Goal: Communication & Community: Answer question/provide support

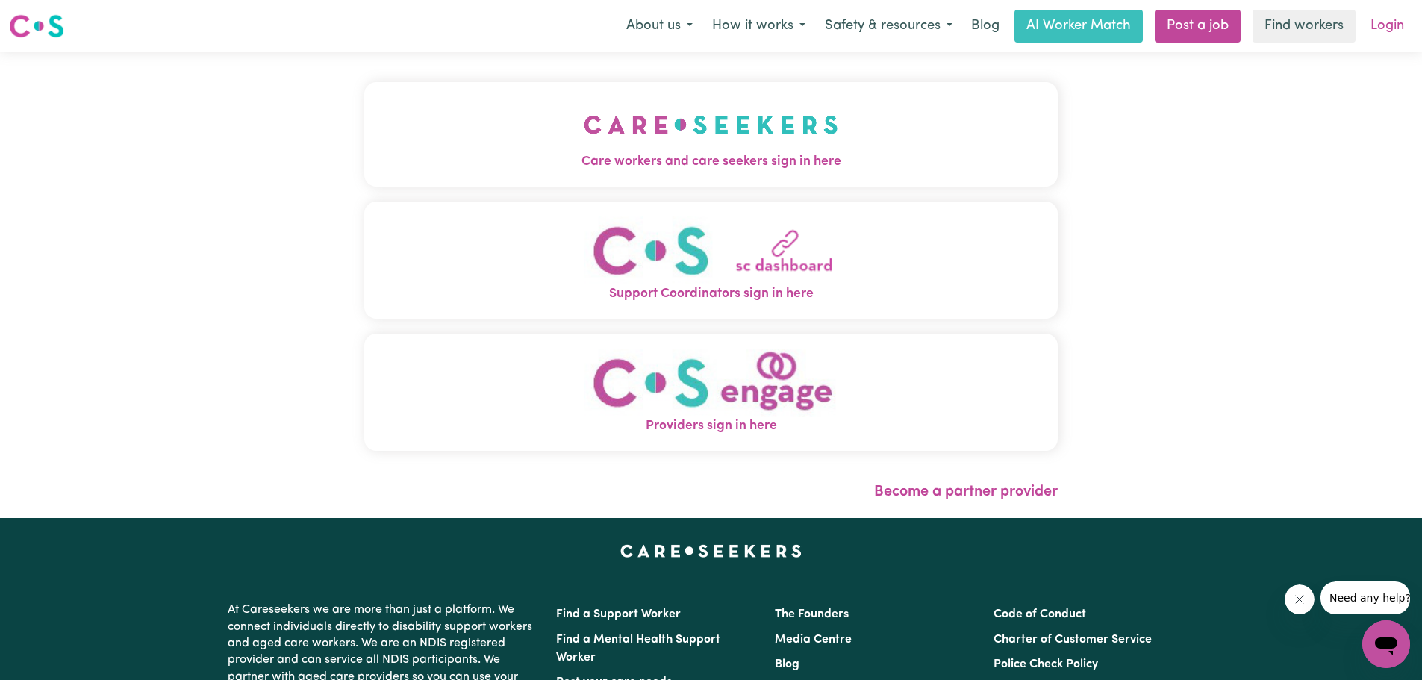
click at [1387, 30] on link "Login" at bounding box center [1386, 26] width 51 height 33
click at [1399, 34] on link "Login" at bounding box center [1386, 26] width 51 height 33
click at [1377, 31] on link "Login" at bounding box center [1386, 26] width 51 height 33
click at [761, 137] on img "Care workers and care seekers sign in here" at bounding box center [711, 124] width 254 height 55
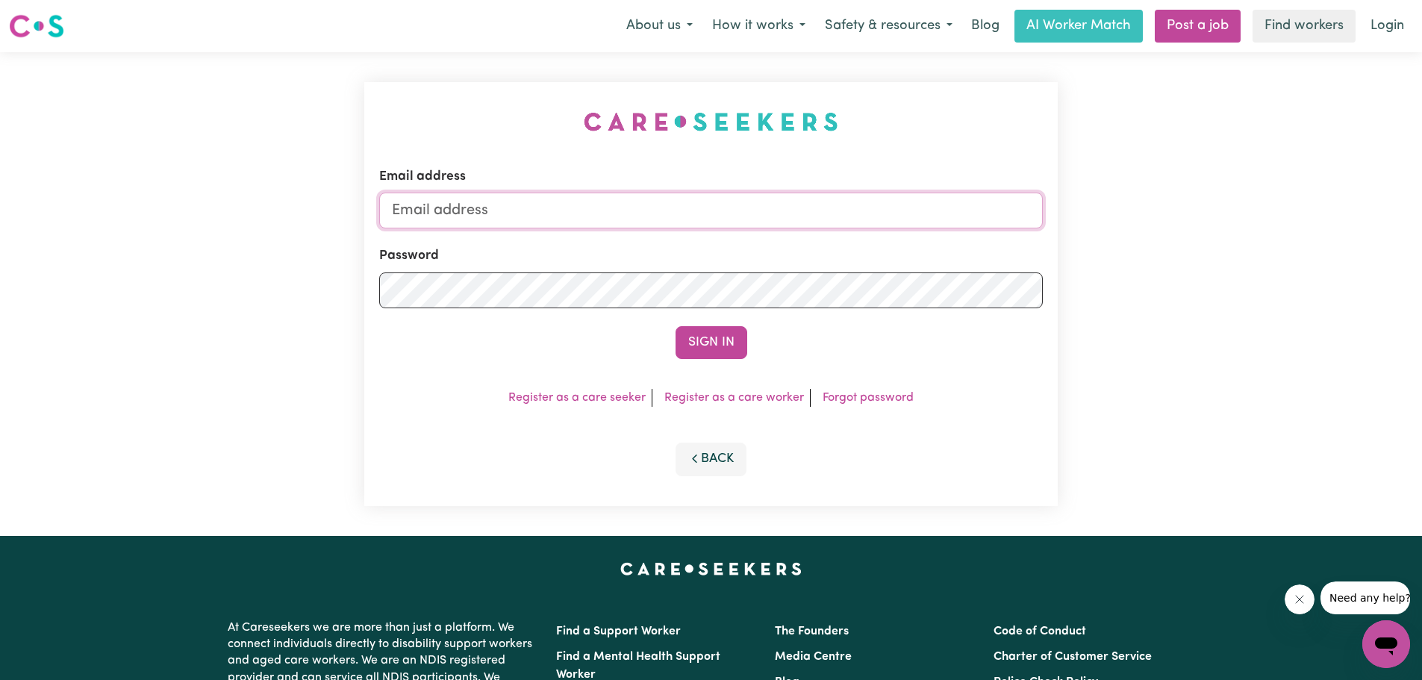
click at [516, 206] on input "Email address" at bounding box center [710, 211] width 663 height 36
type input "[EMAIL_ADDRESS][DOMAIN_NAME]"
click at [675, 326] on button "Sign In" at bounding box center [711, 342] width 72 height 33
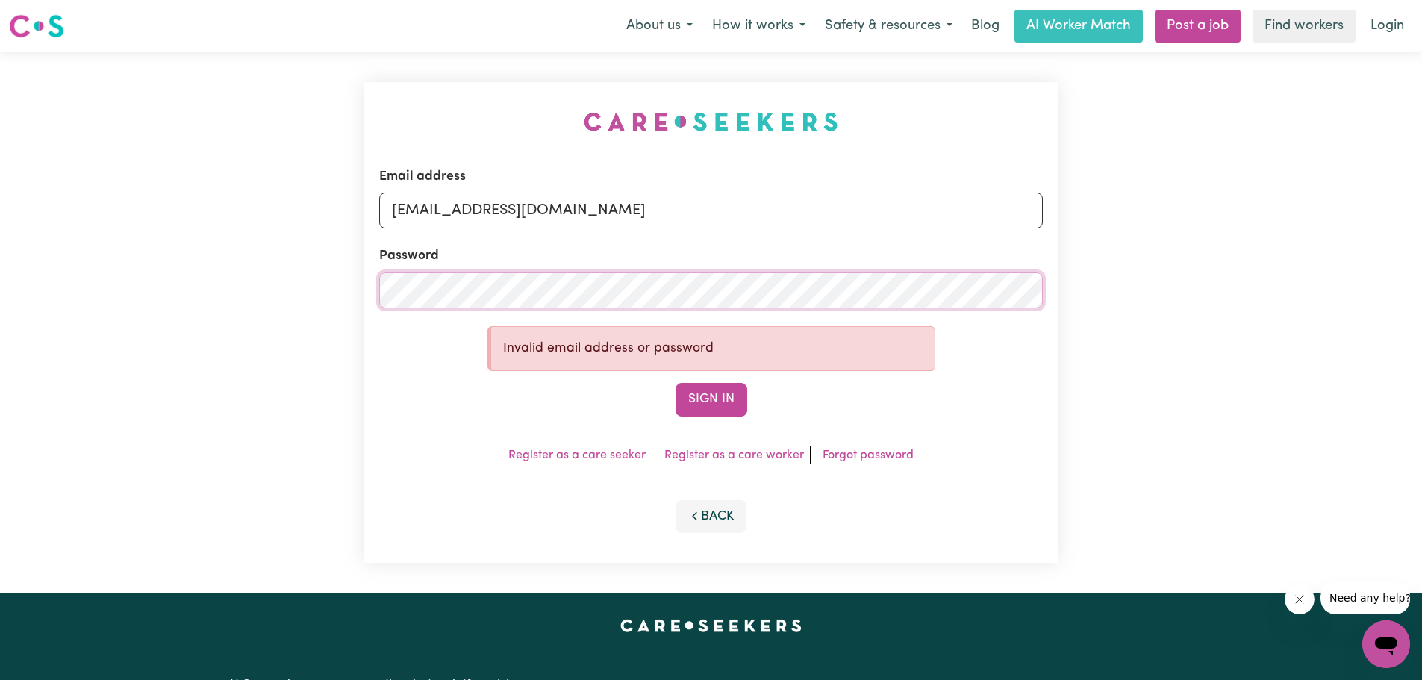
click at [255, 278] on div "Email address [EMAIL_ADDRESS][DOMAIN_NAME] Password Invalid email address or pa…" at bounding box center [711, 322] width 1422 height 540
click at [710, 395] on button "Sign In" at bounding box center [711, 399] width 72 height 33
click at [857, 457] on link "Forgot password" at bounding box center [867, 455] width 91 height 12
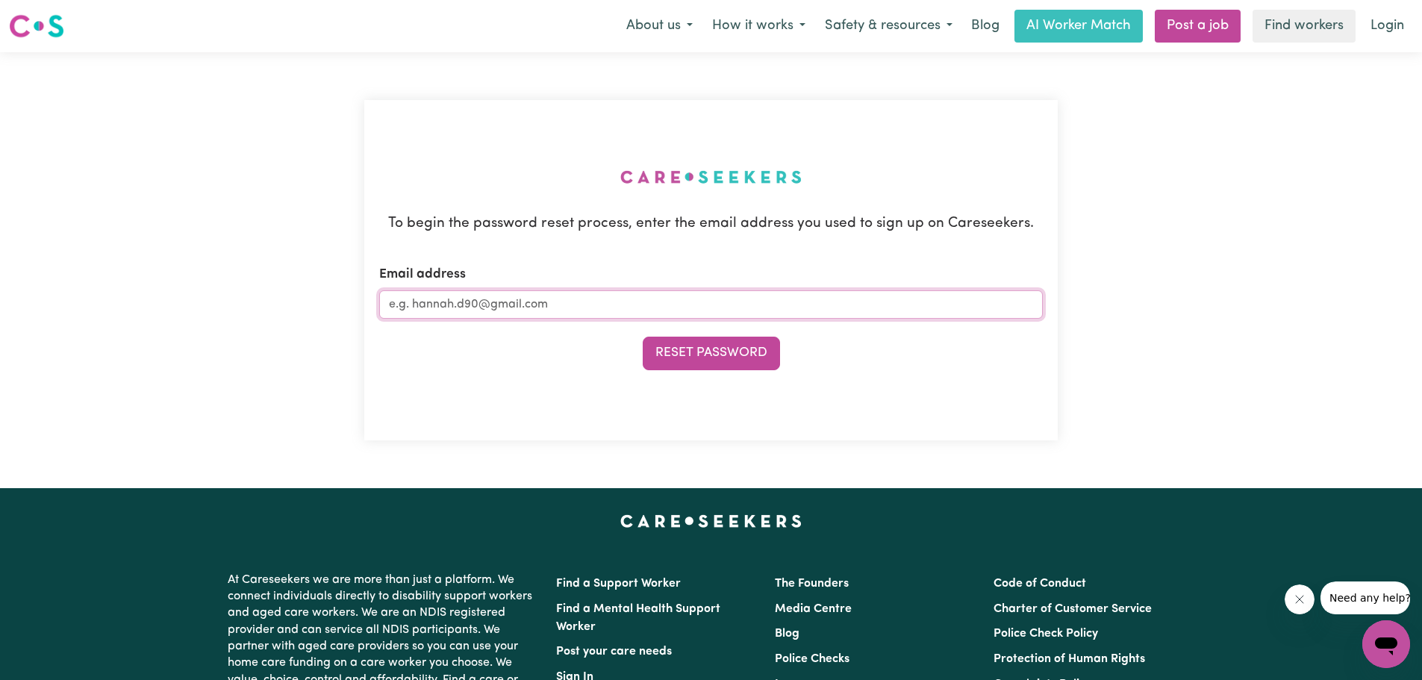
click at [534, 304] on input "Email address" at bounding box center [710, 304] width 663 height 28
type input "[EMAIL_ADDRESS][DOMAIN_NAME]"
click at [695, 344] on button "Reset Password" at bounding box center [711, 353] width 137 height 33
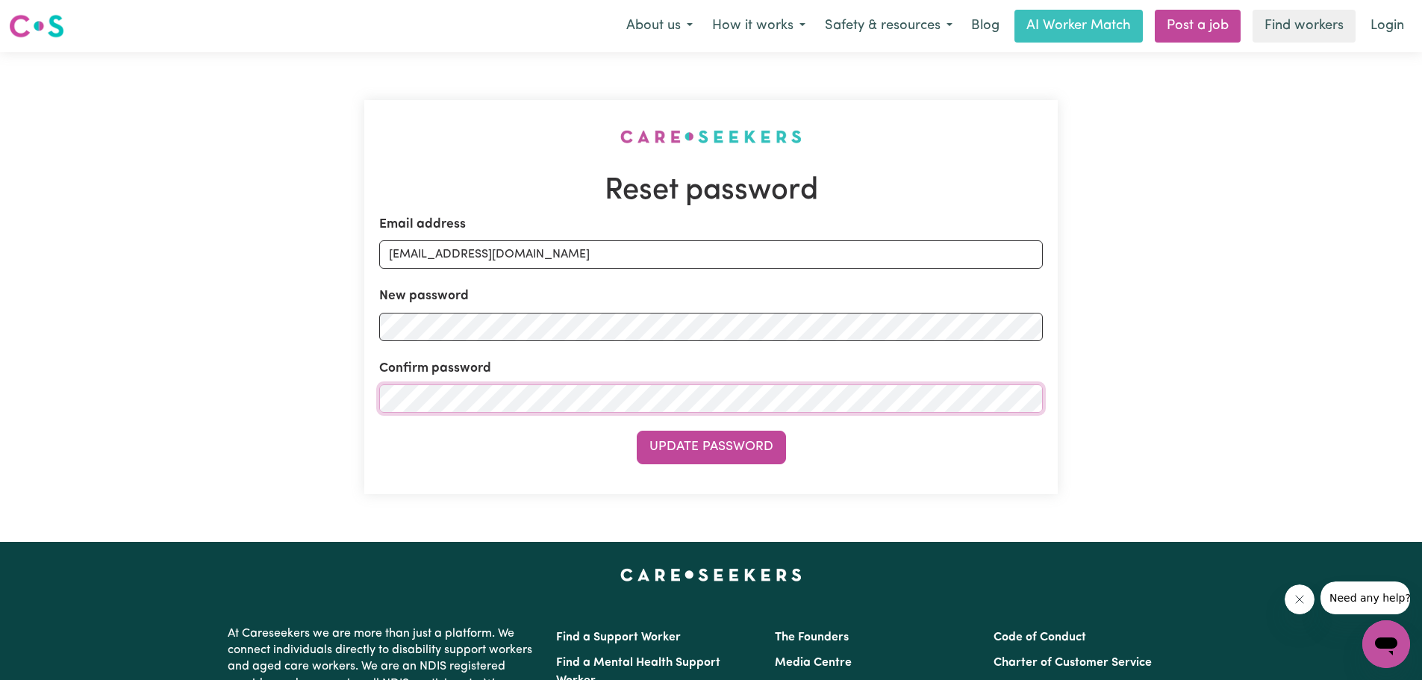
click at [637, 431] on button "Update Password" at bounding box center [711, 447] width 149 height 33
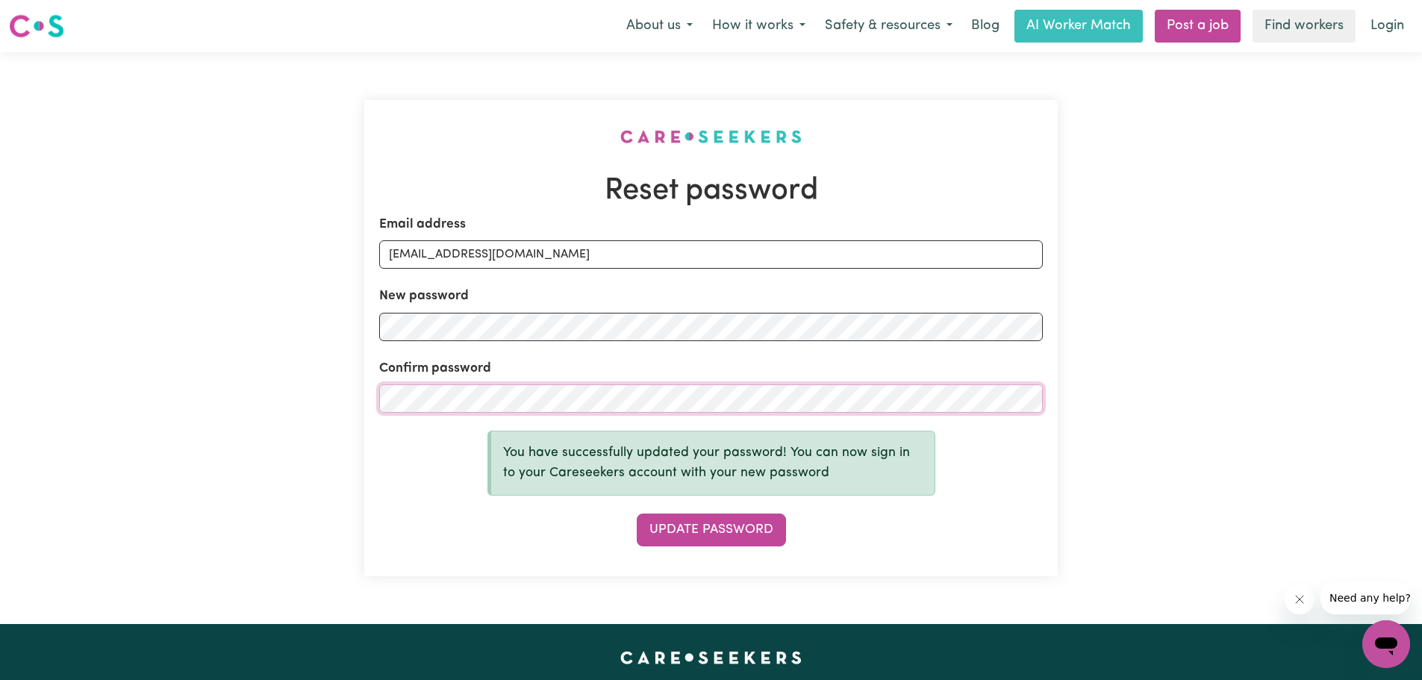
click at [637, 513] on button "Update Password" at bounding box center [711, 529] width 149 height 33
click at [1374, 33] on link "Login" at bounding box center [1386, 26] width 51 height 33
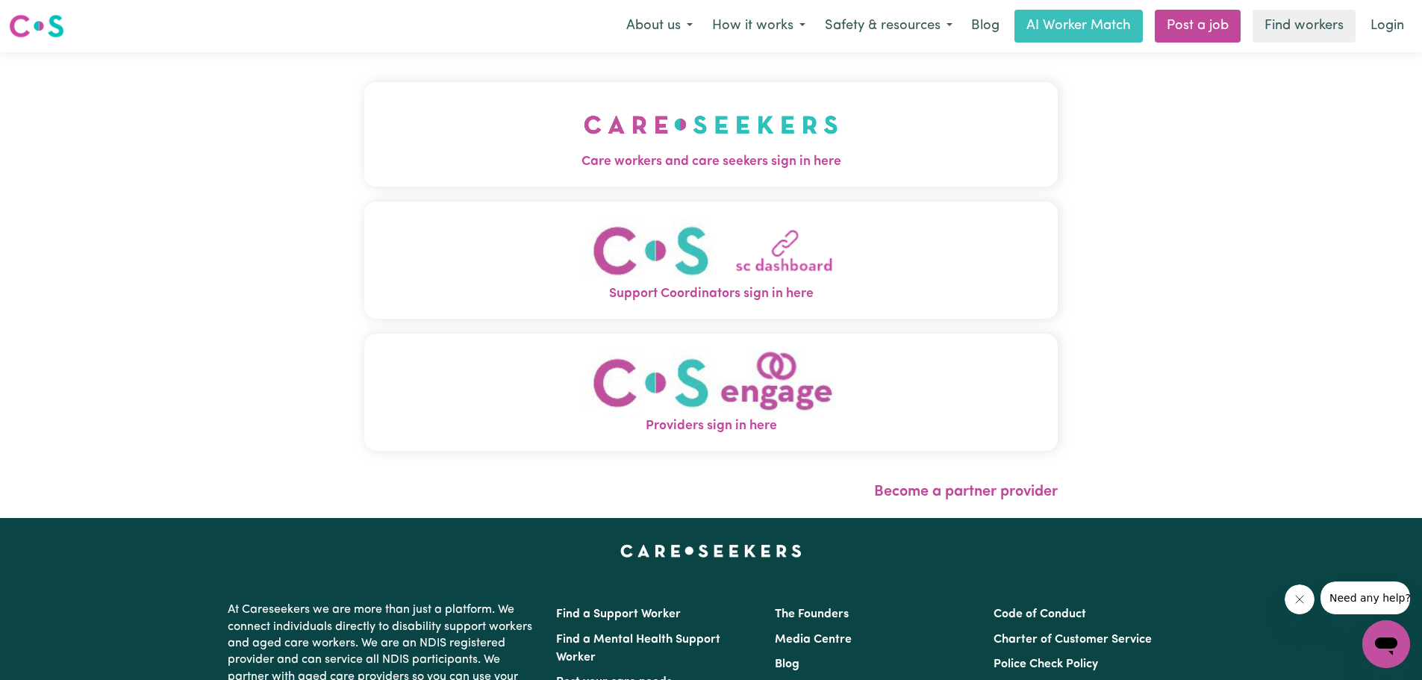
click at [701, 146] on img "Care workers and care seekers sign in here" at bounding box center [711, 124] width 254 height 55
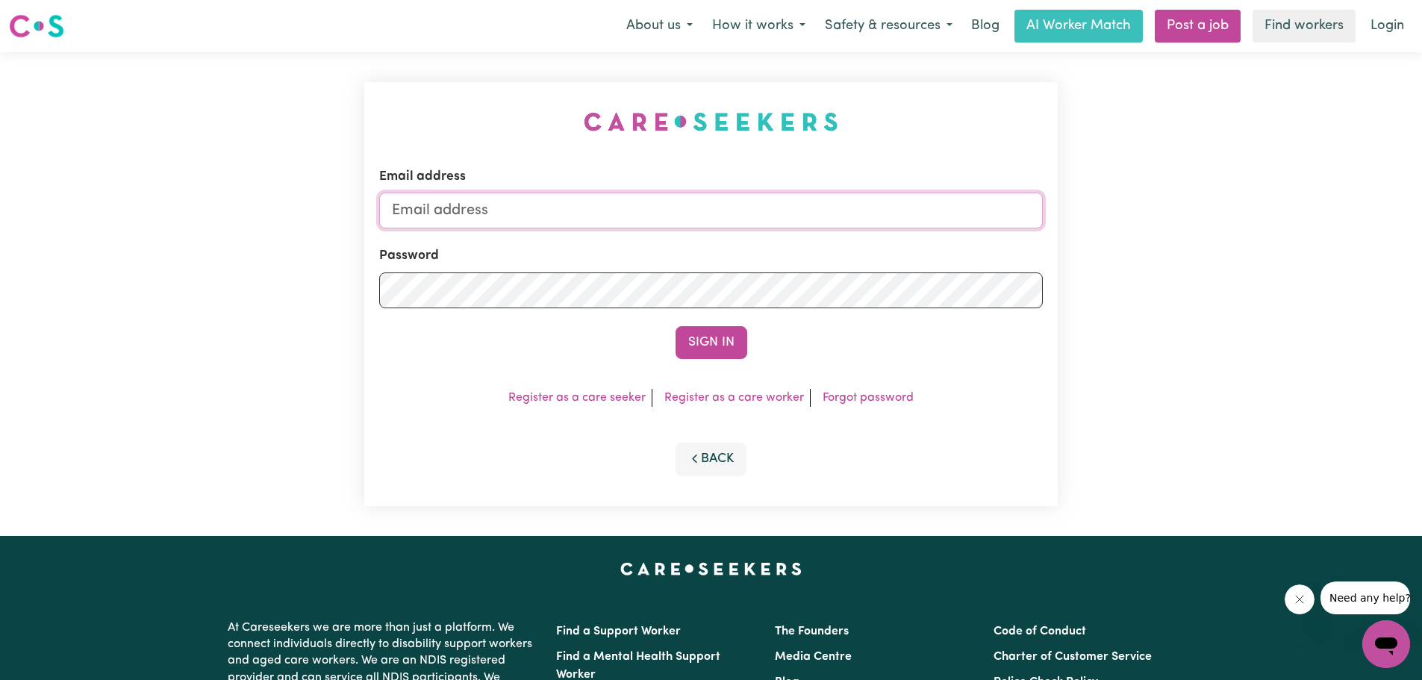
click at [463, 204] on input "Email address" at bounding box center [710, 211] width 663 height 36
type input "[EMAIL_ADDRESS][DOMAIN_NAME]"
click at [713, 329] on button "Sign In" at bounding box center [711, 342] width 72 height 33
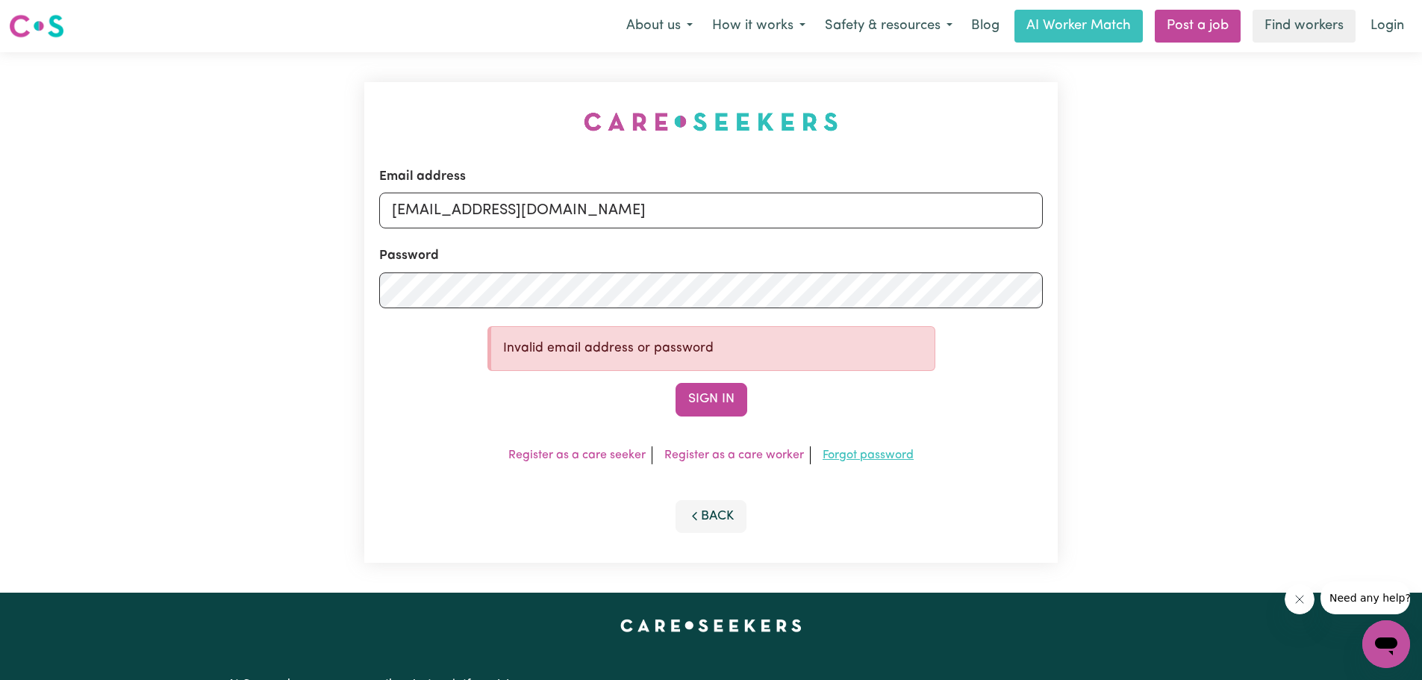
click at [867, 457] on link "Forgot password" at bounding box center [867, 455] width 91 height 12
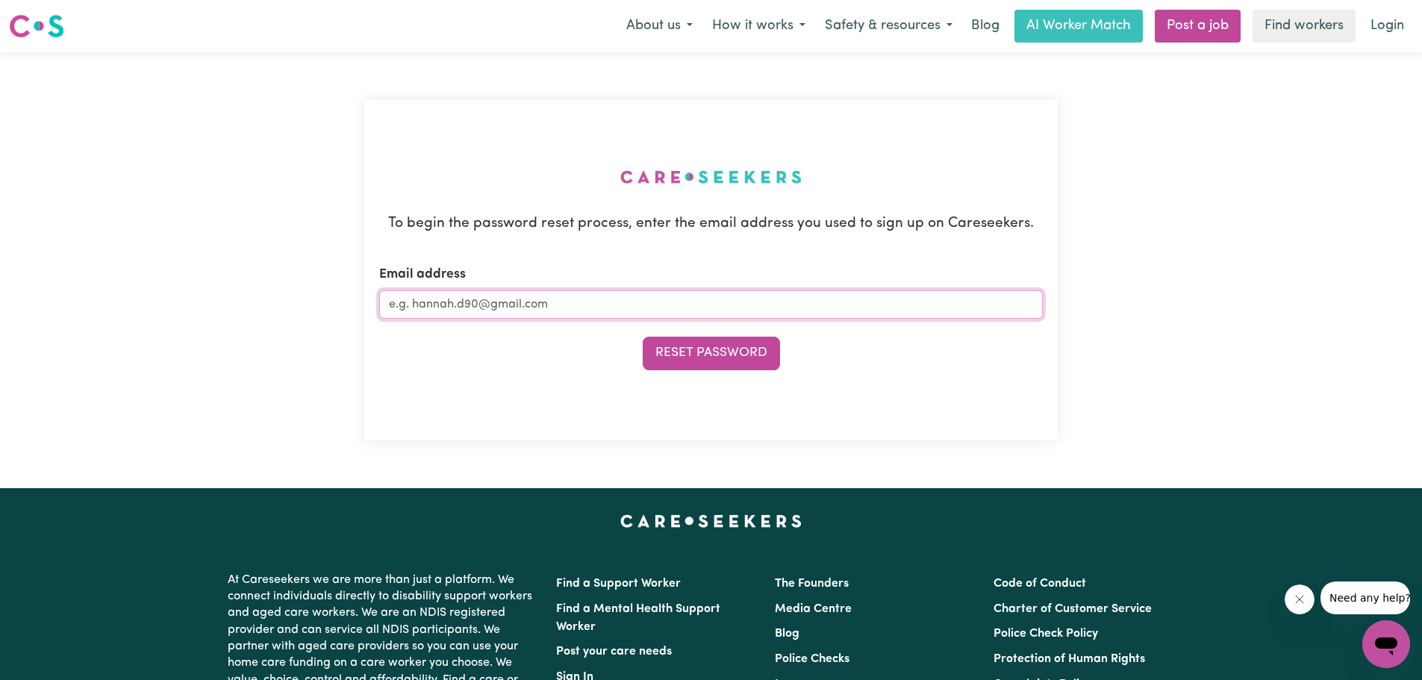
click at [443, 292] on input "Email address" at bounding box center [710, 304] width 663 height 28
type input "[EMAIL_ADDRESS][DOMAIN_NAME]"
click at [666, 351] on button "Reset Password" at bounding box center [711, 353] width 137 height 33
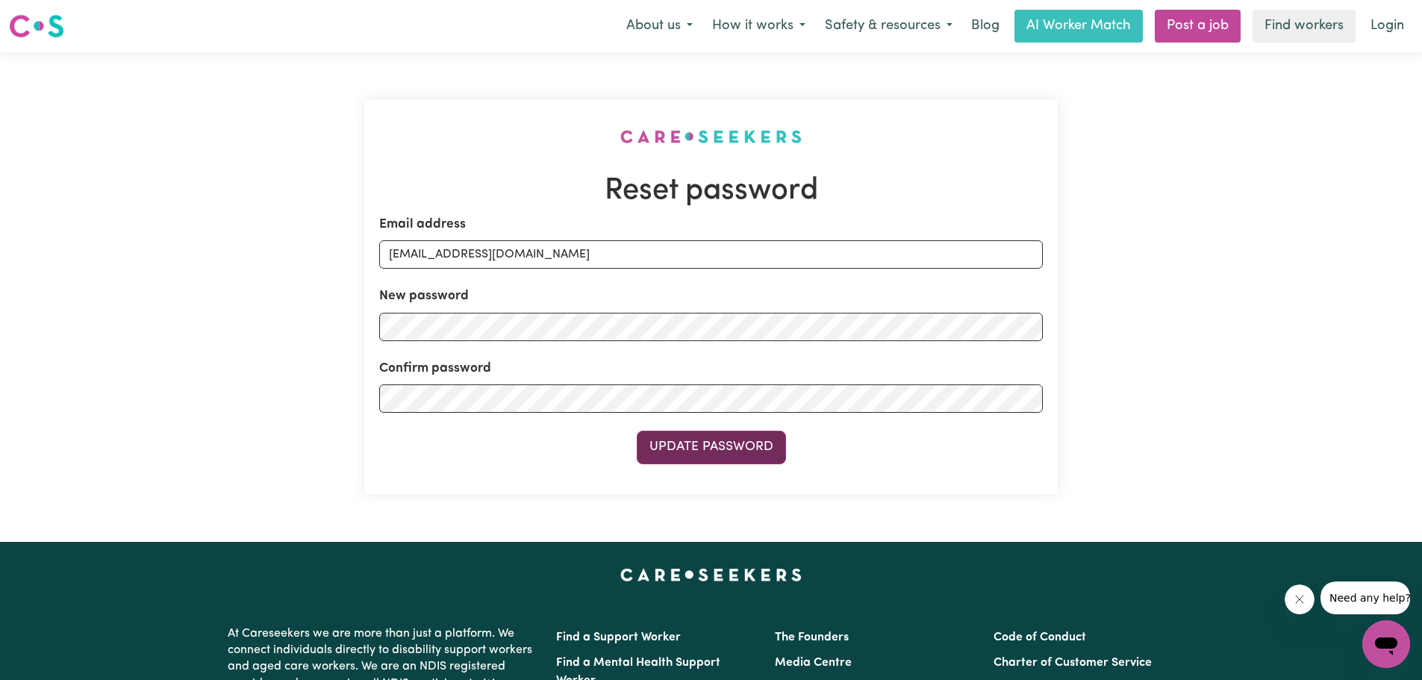
click at [684, 442] on button "Update Password" at bounding box center [711, 447] width 149 height 33
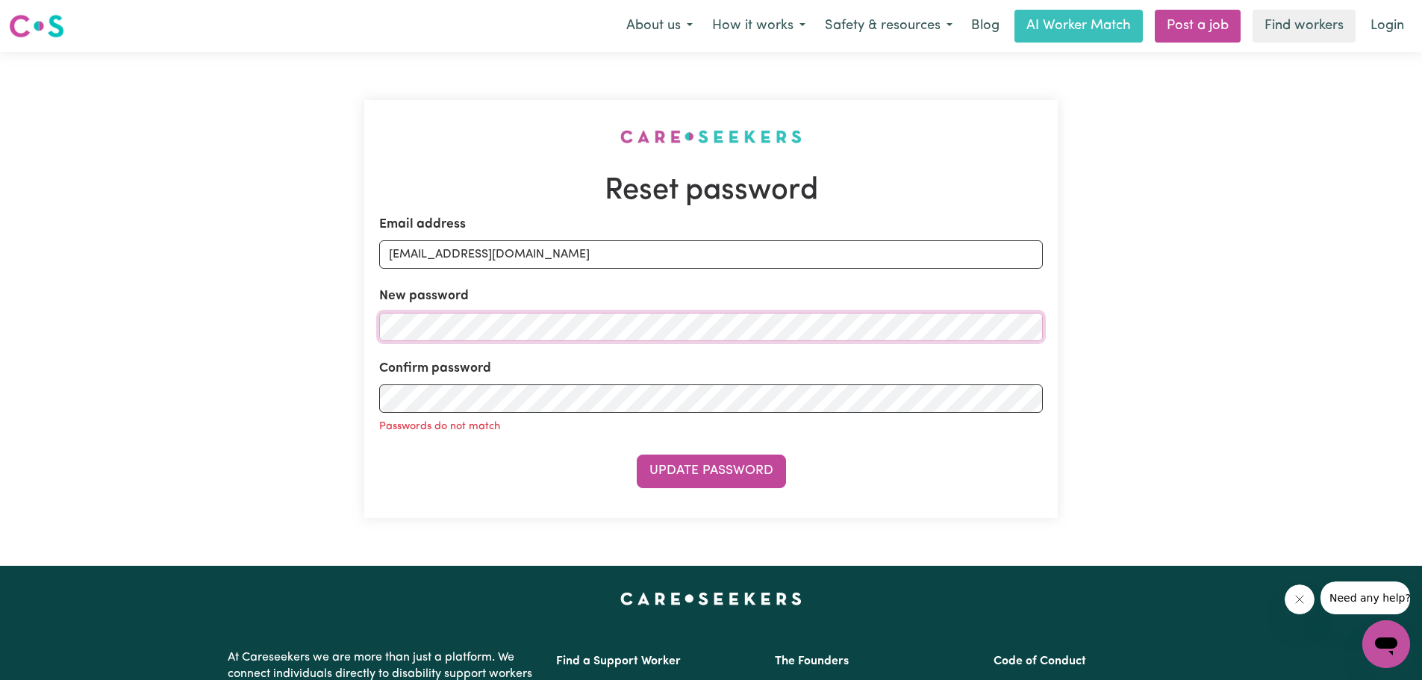
click at [297, 324] on div "Reset password Email address [EMAIL_ADDRESS][DOMAIN_NAME] New password Confirm …" at bounding box center [711, 308] width 1422 height 513
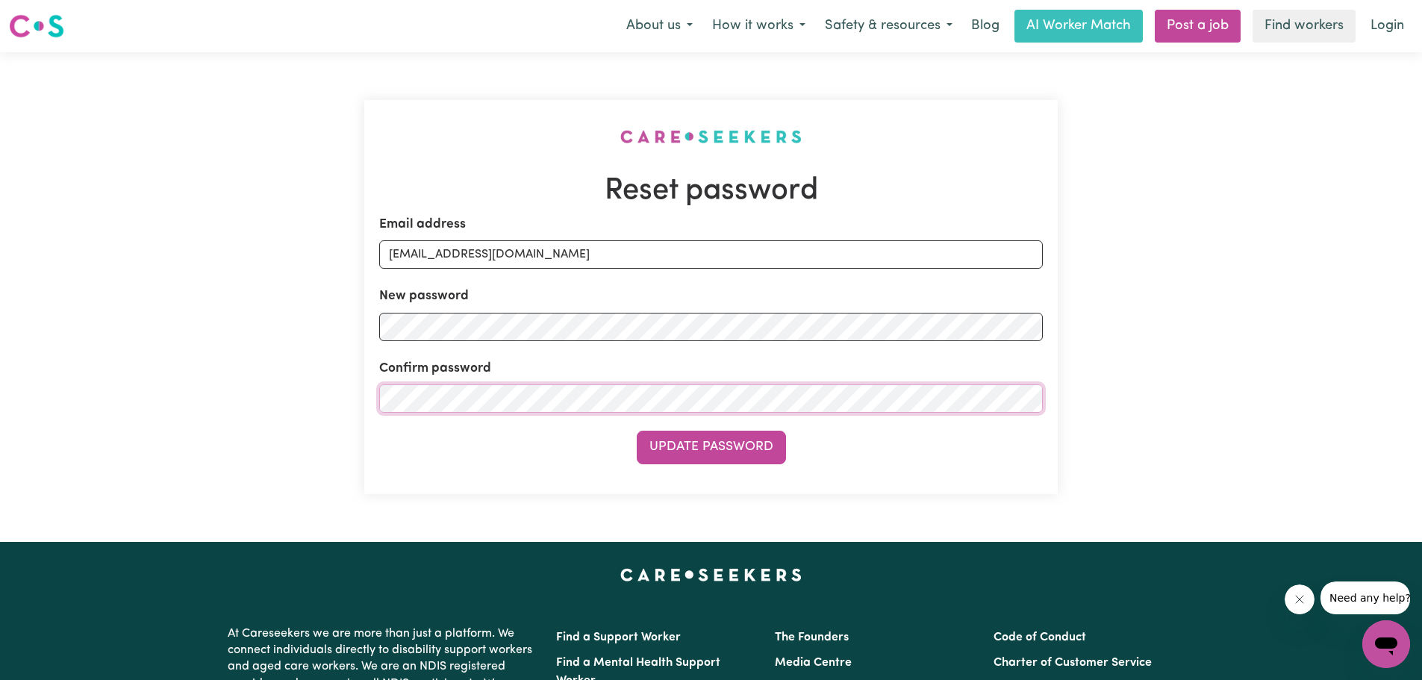
click at [317, 408] on div "Reset password Email address [EMAIL_ADDRESS][DOMAIN_NAME] New password Confirm …" at bounding box center [711, 297] width 1422 height 490
click at [710, 447] on button "Update Password" at bounding box center [711, 447] width 149 height 33
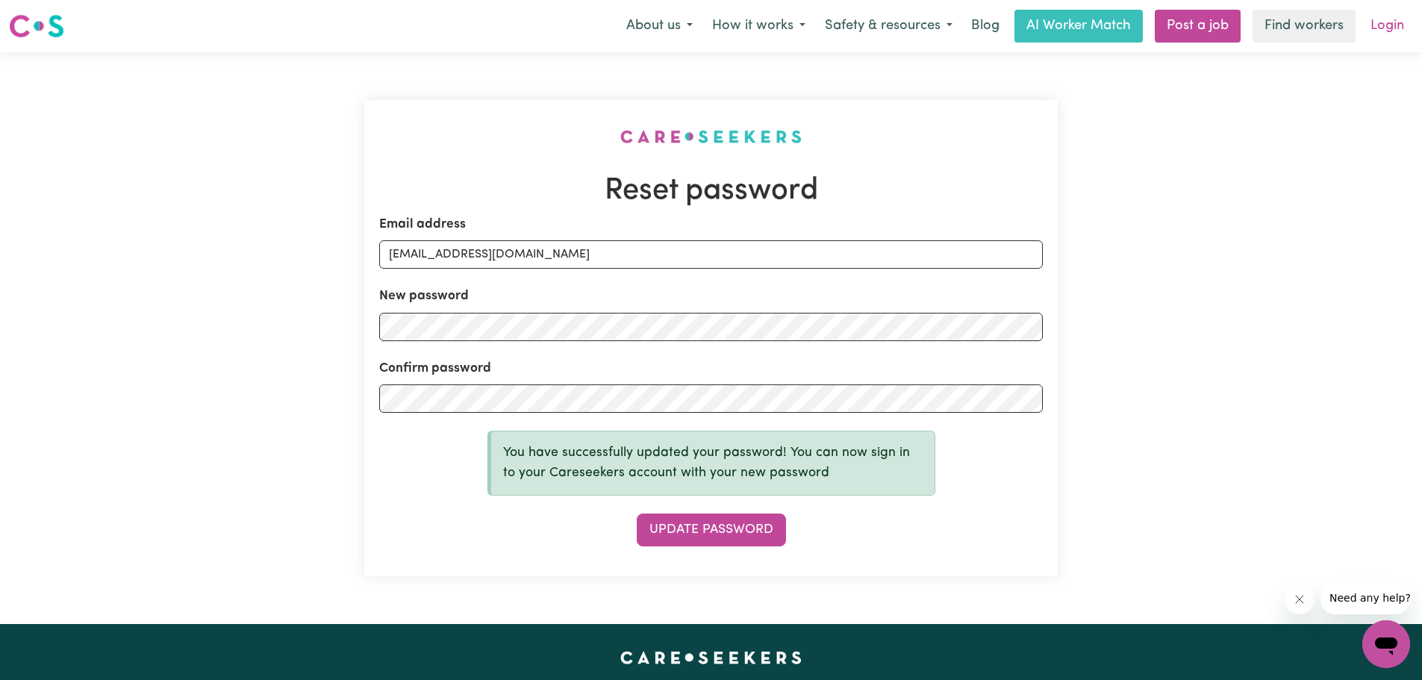
click at [1380, 29] on link "Login" at bounding box center [1386, 26] width 51 height 33
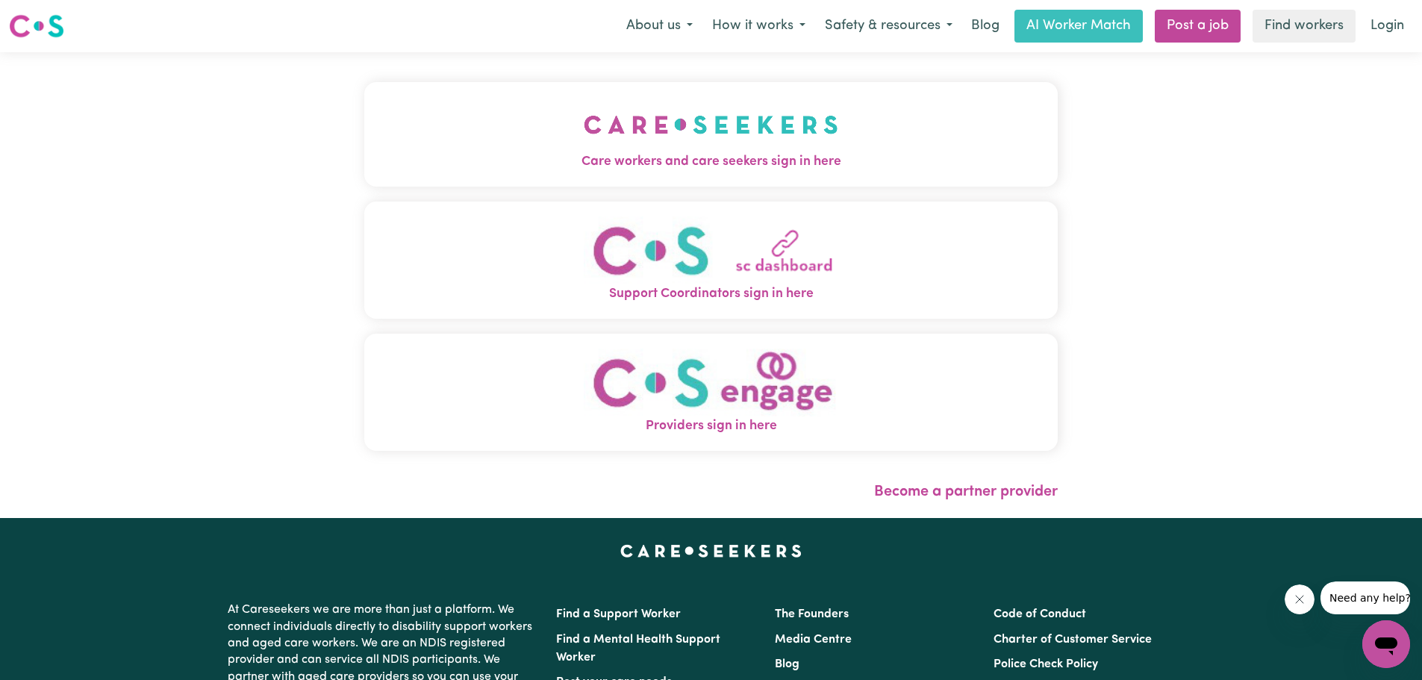
click at [655, 140] on img "Care workers and care seekers sign in here" at bounding box center [711, 124] width 254 height 55
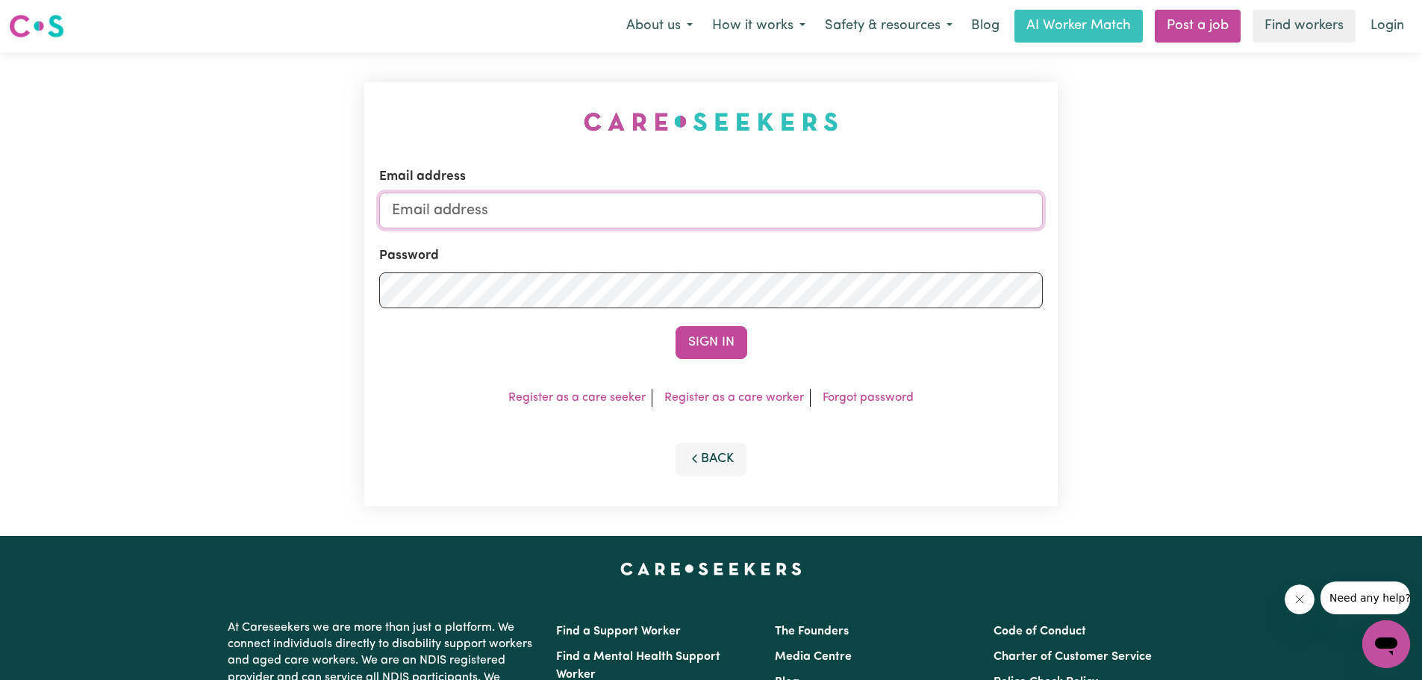
click at [469, 206] on input "Email address" at bounding box center [710, 211] width 663 height 36
type input "[EMAIL_ADDRESS][DOMAIN_NAME]"
click at [675, 326] on button "Sign In" at bounding box center [711, 342] width 72 height 33
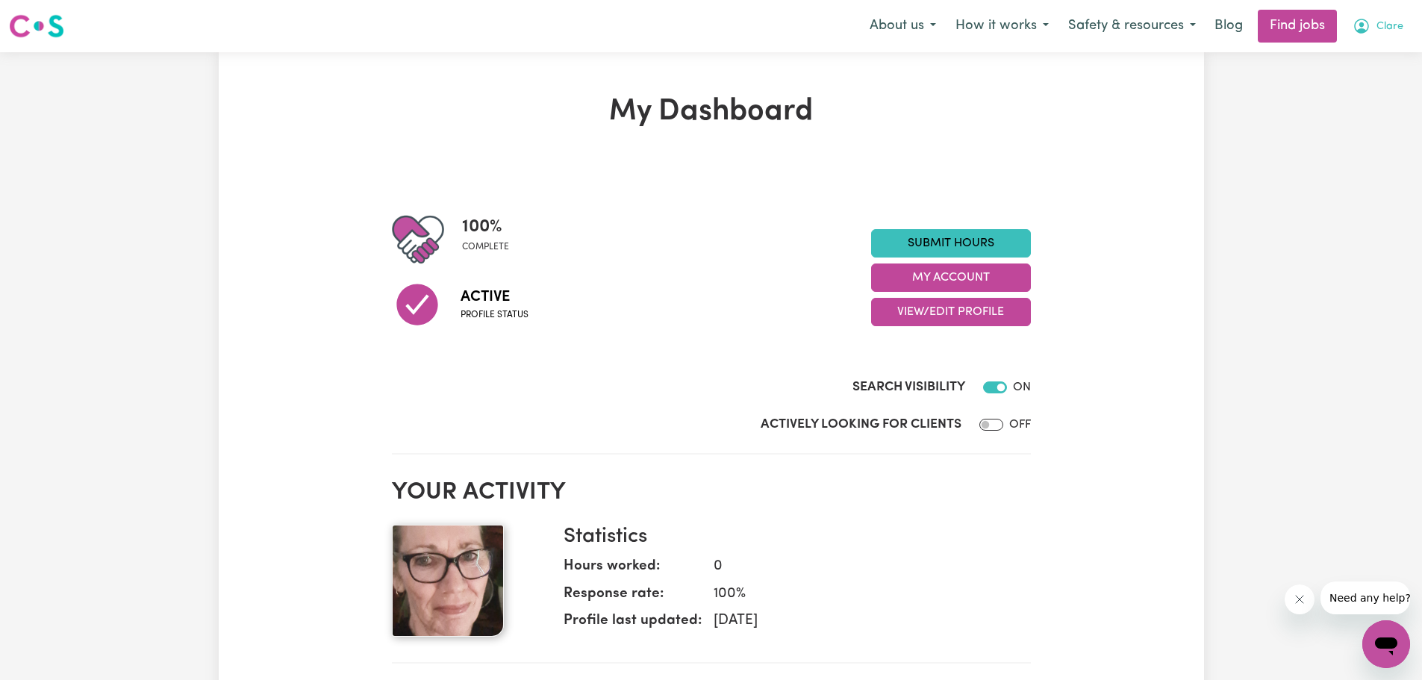
click at [1390, 27] on span "Clare" at bounding box center [1389, 27] width 27 height 16
click at [1357, 84] on link "My Dashboard" at bounding box center [1353, 86] width 118 height 28
click at [1357, 85] on link "My Dashboard" at bounding box center [1353, 86] width 118 height 28
click at [1340, 56] on link "My Account" at bounding box center [1353, 58] width 118 height 28
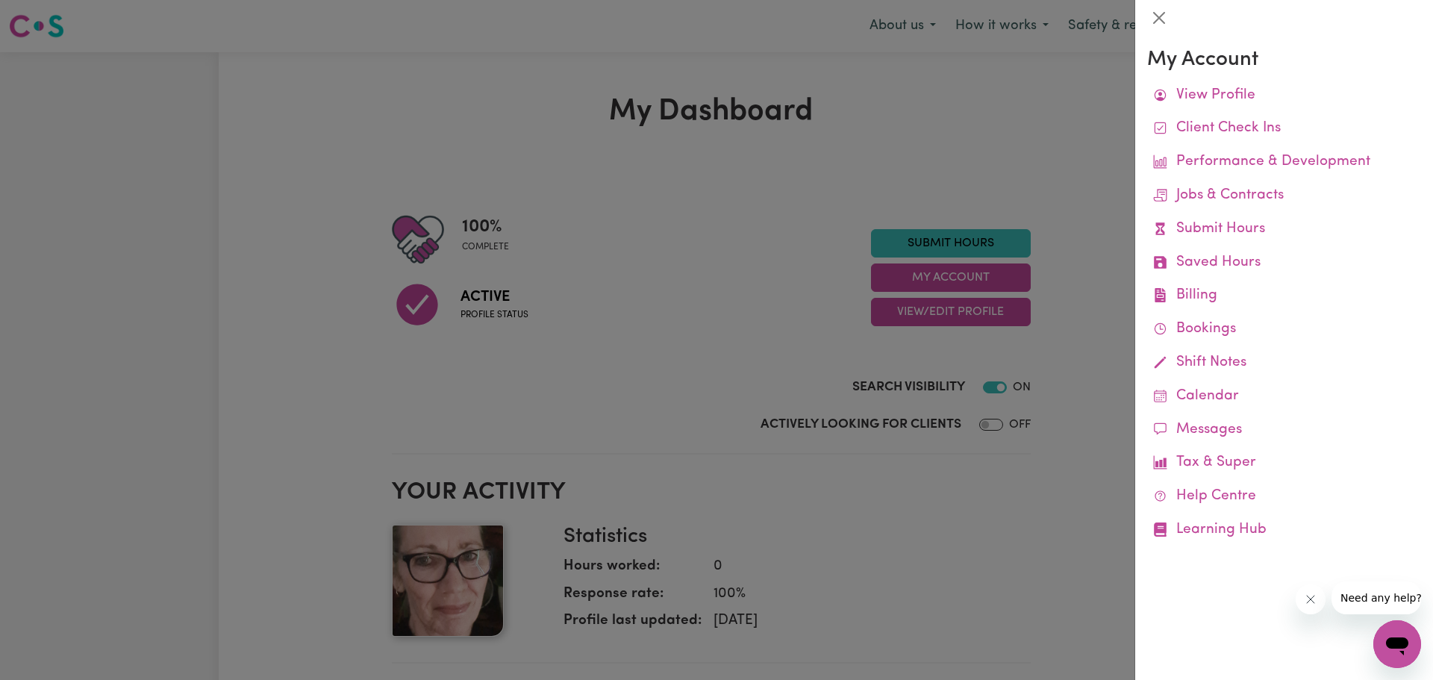
click at [722, 231] on div at bounding box center [716, 340] width 1433 height 680
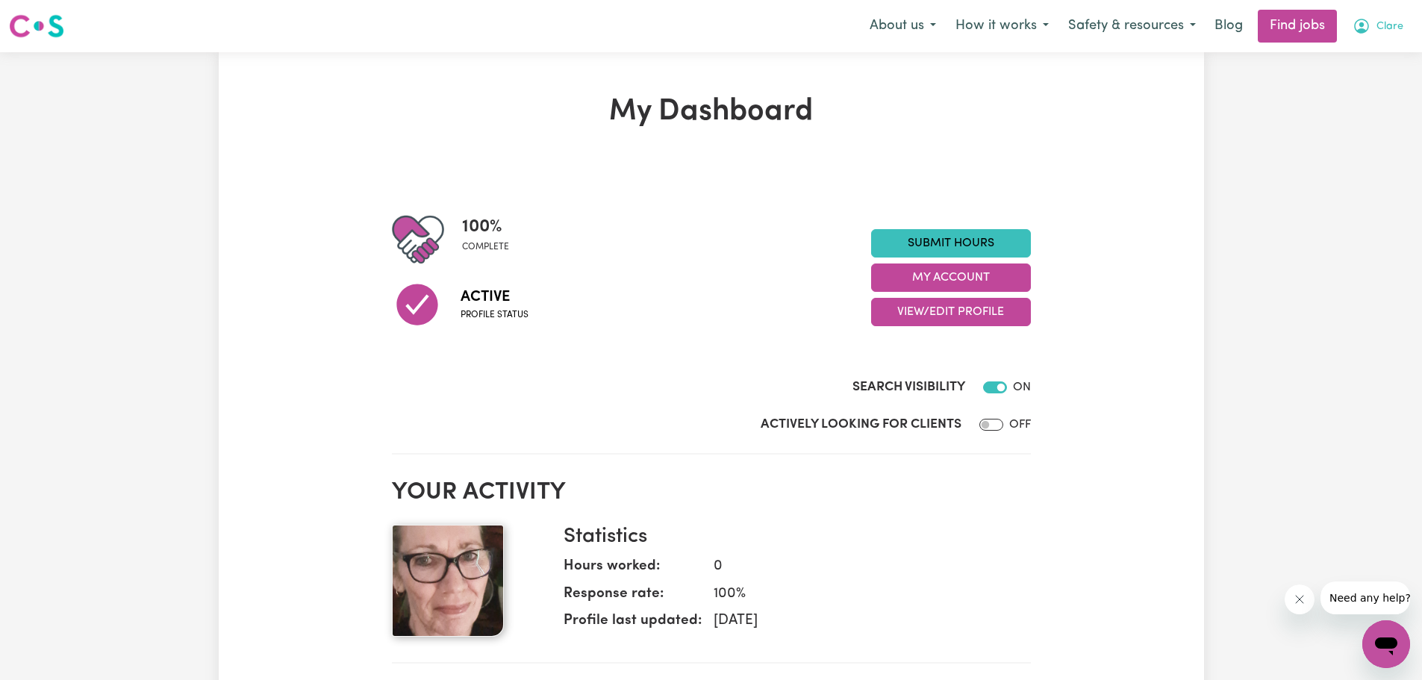
click at [1387, 27] on span "Clare" at bounding box center [1389, 27] width 27 height 16
click at [1369, 54] on link "My Account" at bounding box center [1353, 58] width 118 height 28
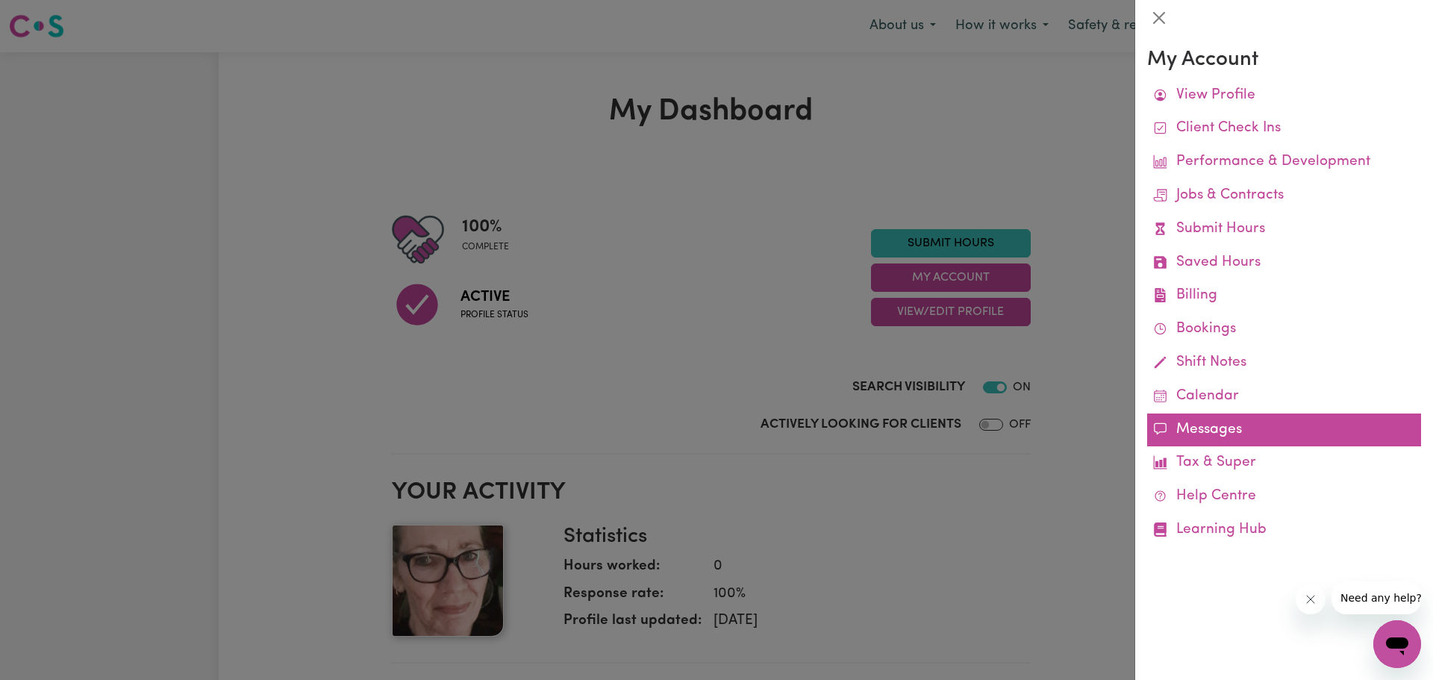
click at [1188, 422] on link "Messages" at bounding box center [1284, 430] width 274 height 34
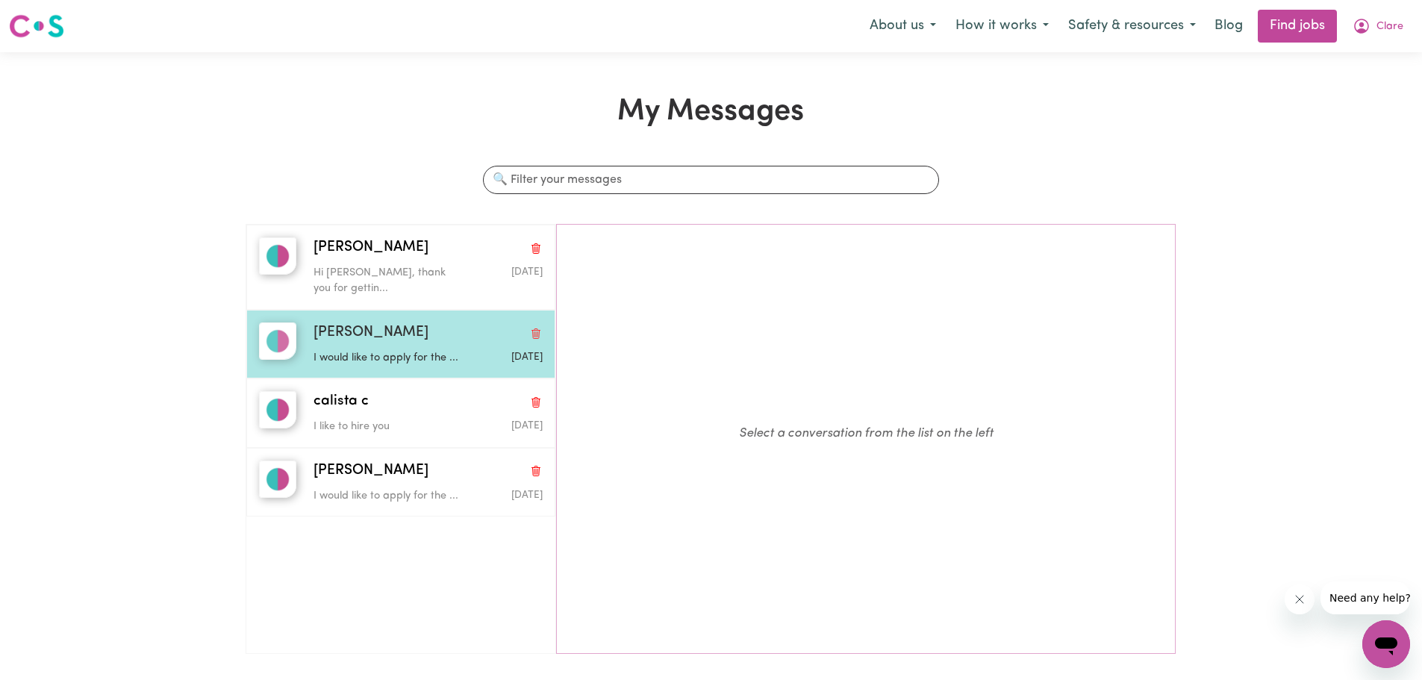
click at [407, 322] on div "Anthony K" at bounding box center [427, 333] width 229 height 22
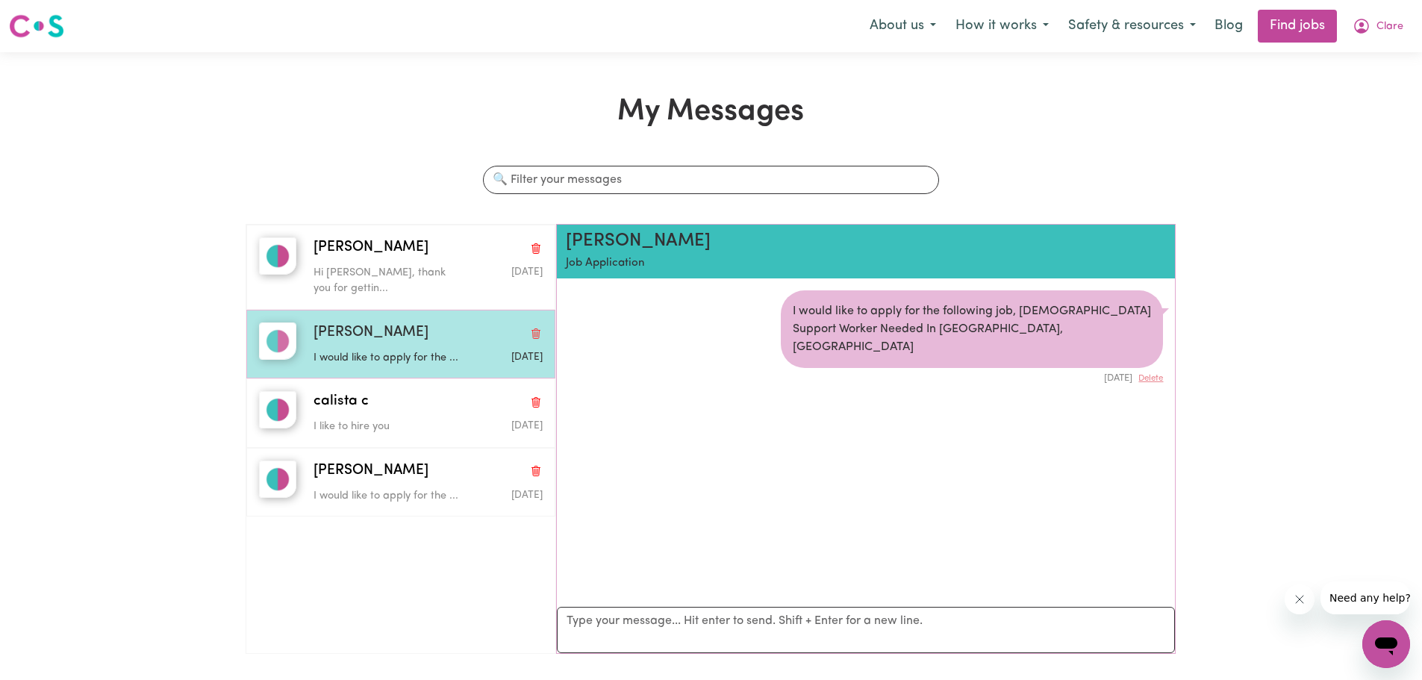
scroll to position [9, 0]
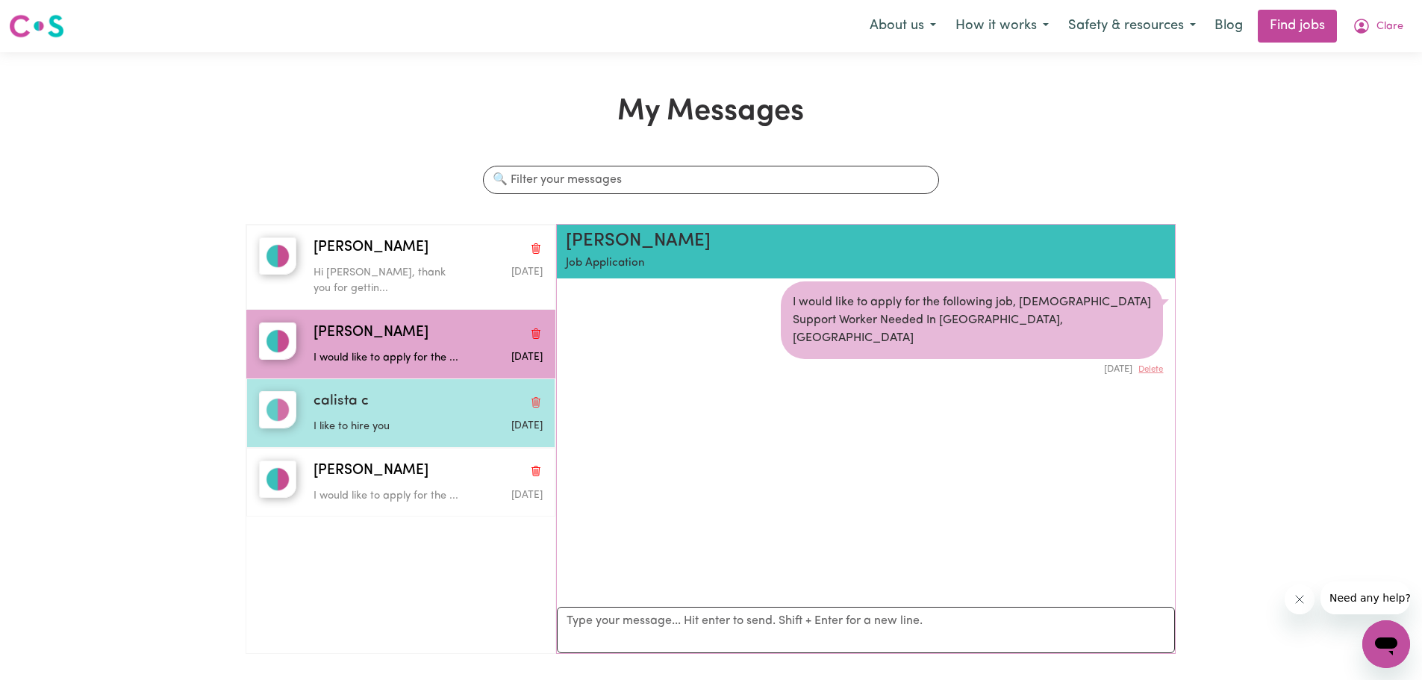
click at [382, 419] on p "I like to hire you" at bounding box center [389, 427] width 152 height 16
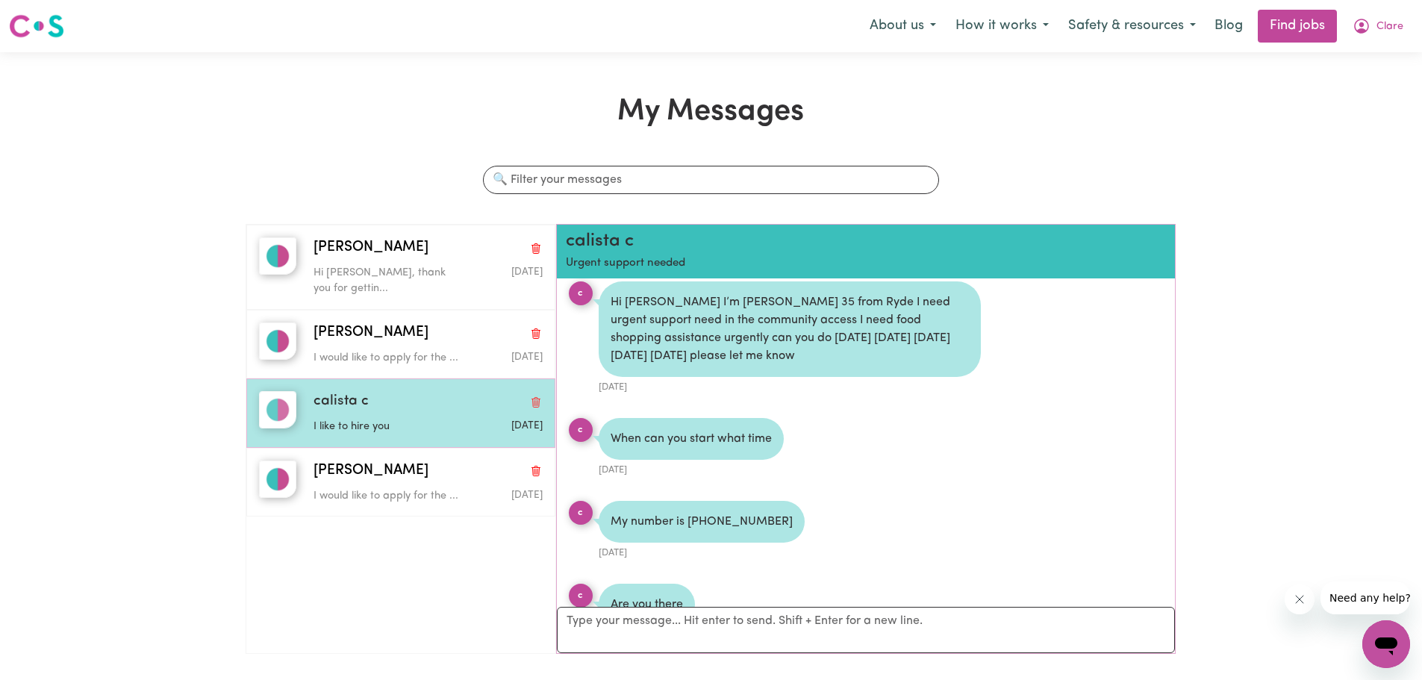
scroll to position [152, 0]
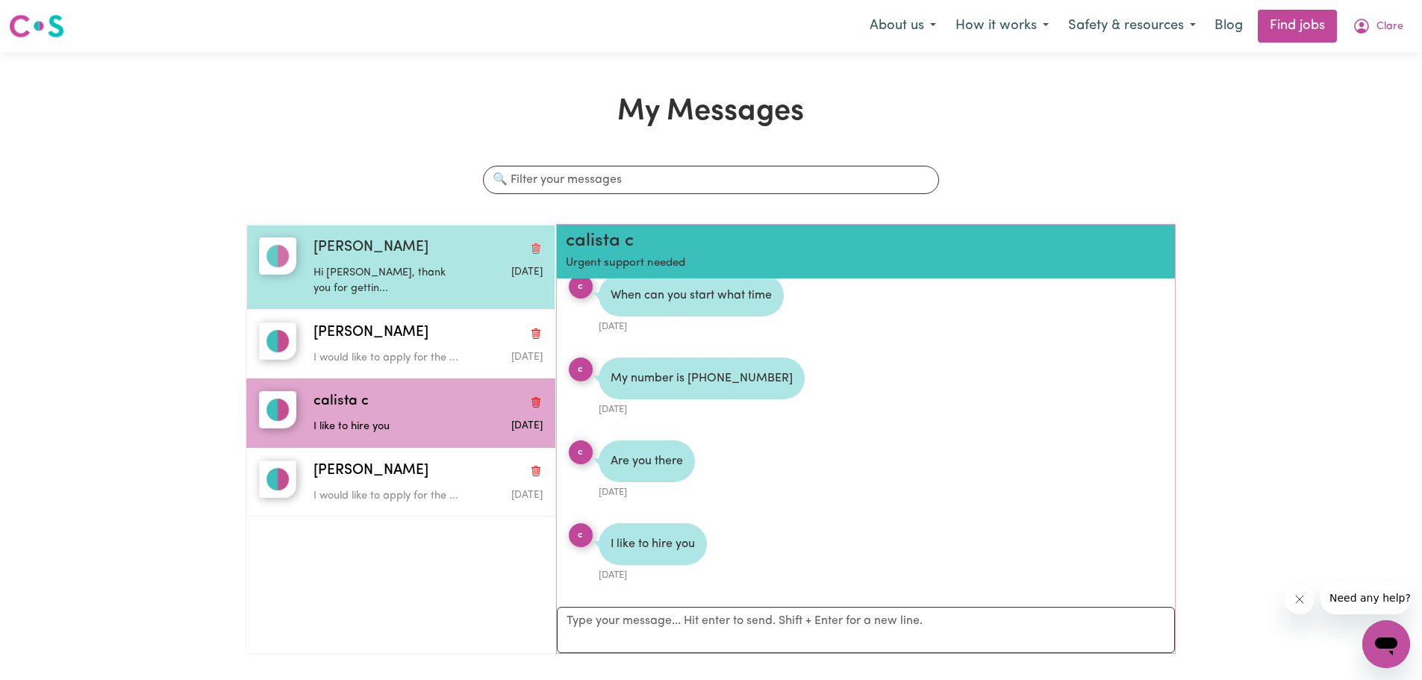
click at [375, 263] on div "Hi Clare, thank you for gettin..." at bounding box center [389, 278] width 152 height 38
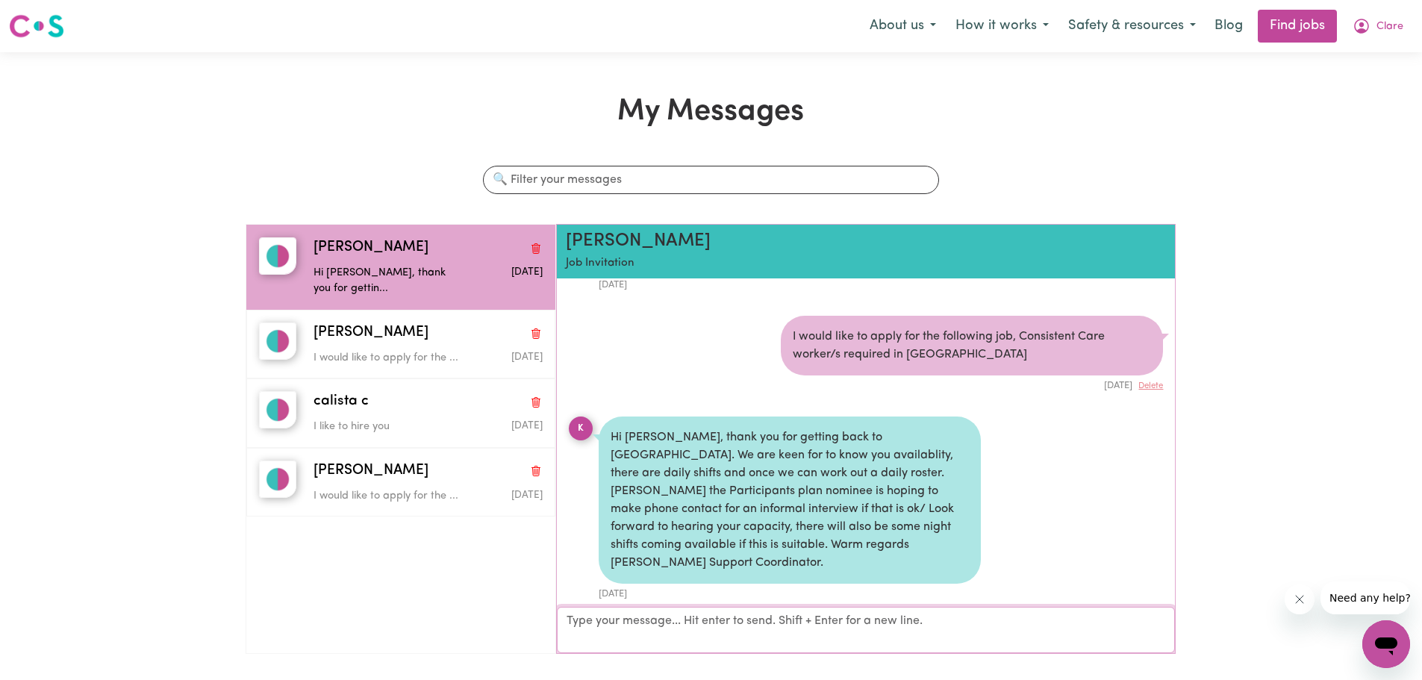
click at [649, 638] on textarea "Your reply" at bounding box center [866, 630] width 619 height 46
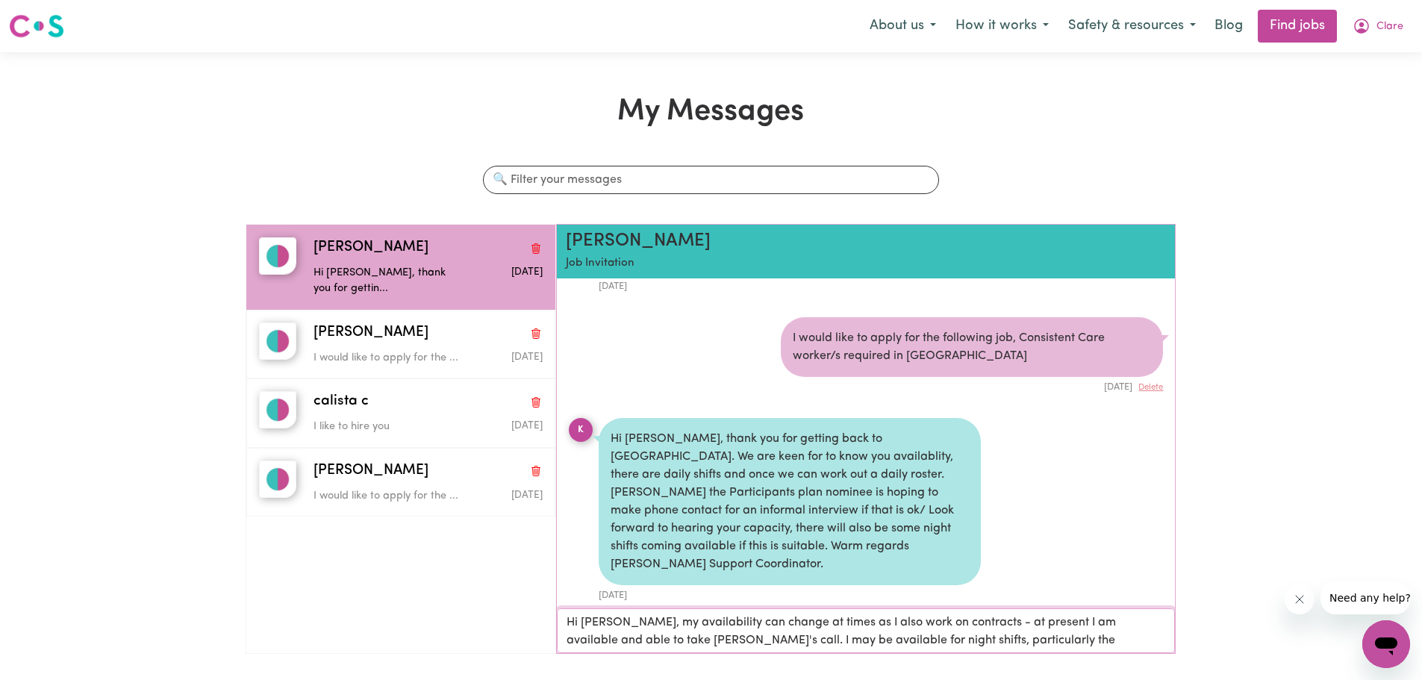
scroll to position [1, 0]
type textarea "Hi Kim, my availability can change at times as I also work on contracts - at pr…"
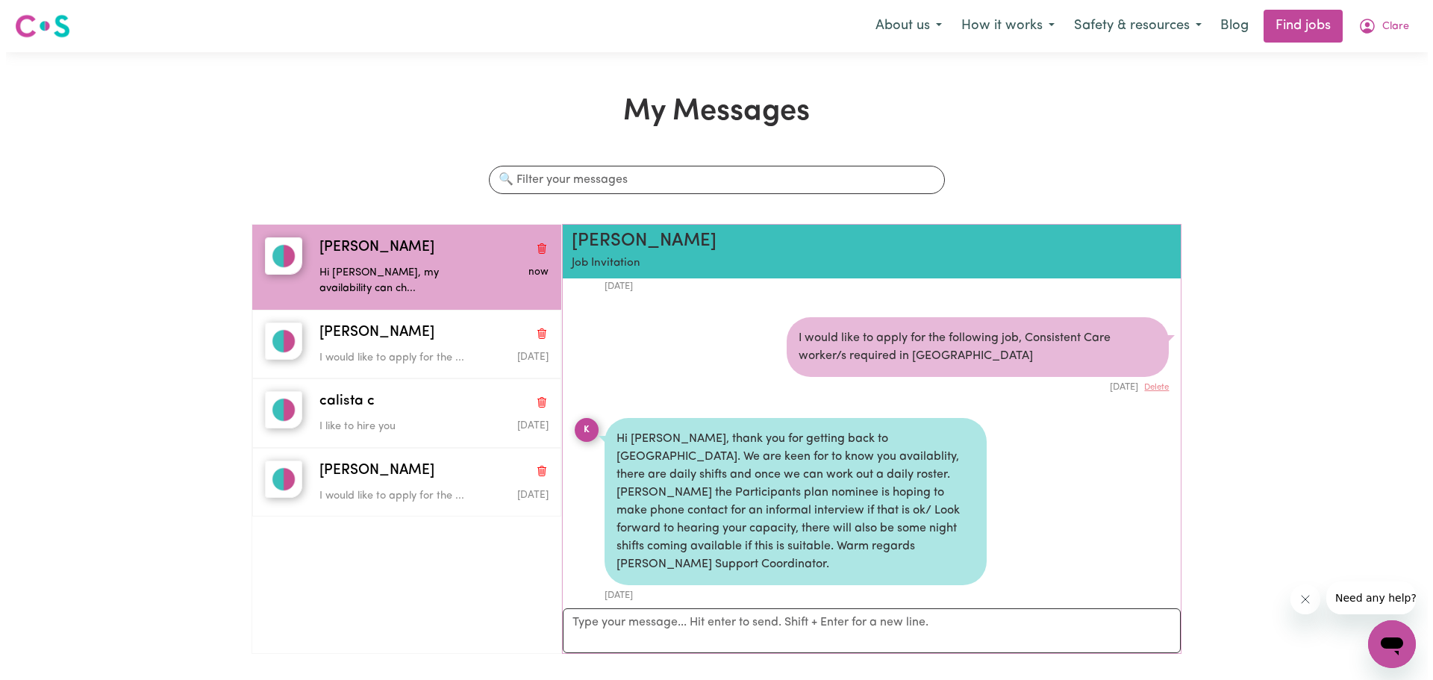
scroll to position [247, 0]
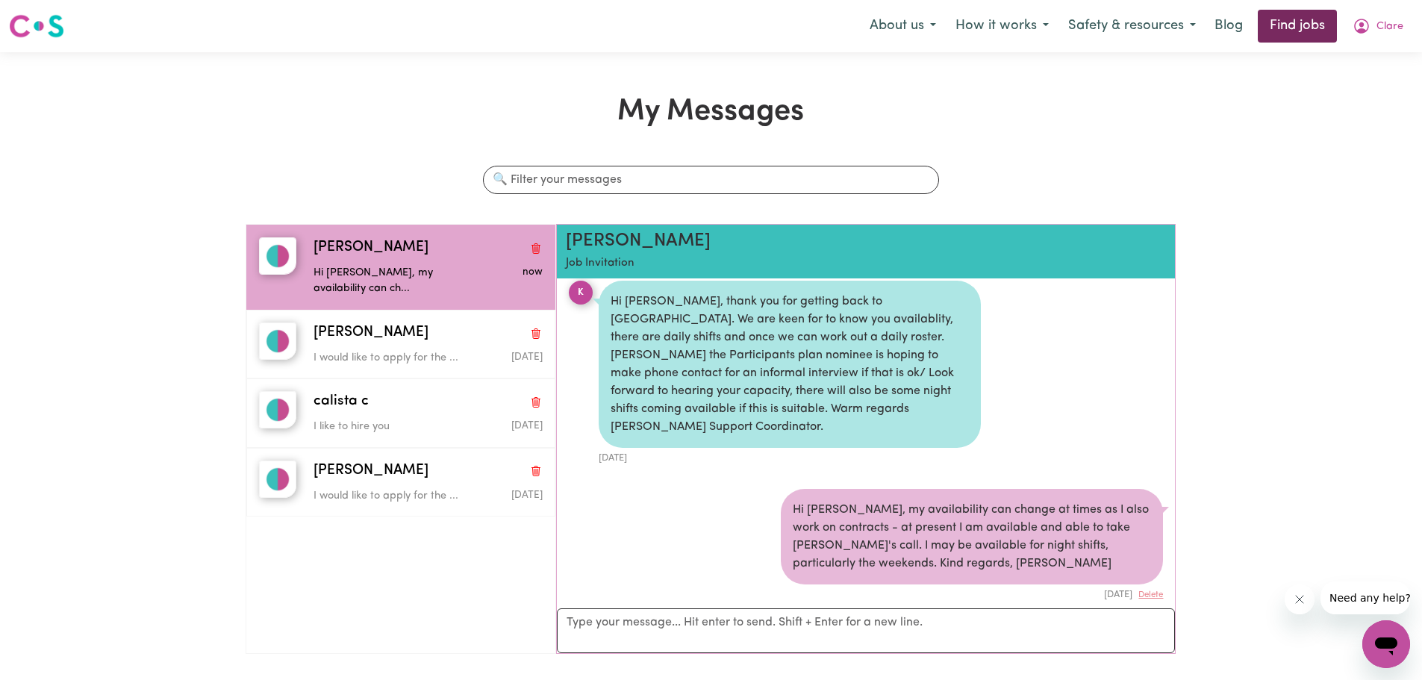
click at [1286, 27] on link "Find jobs" at bounding box center [1296, 26] width 79 height 33
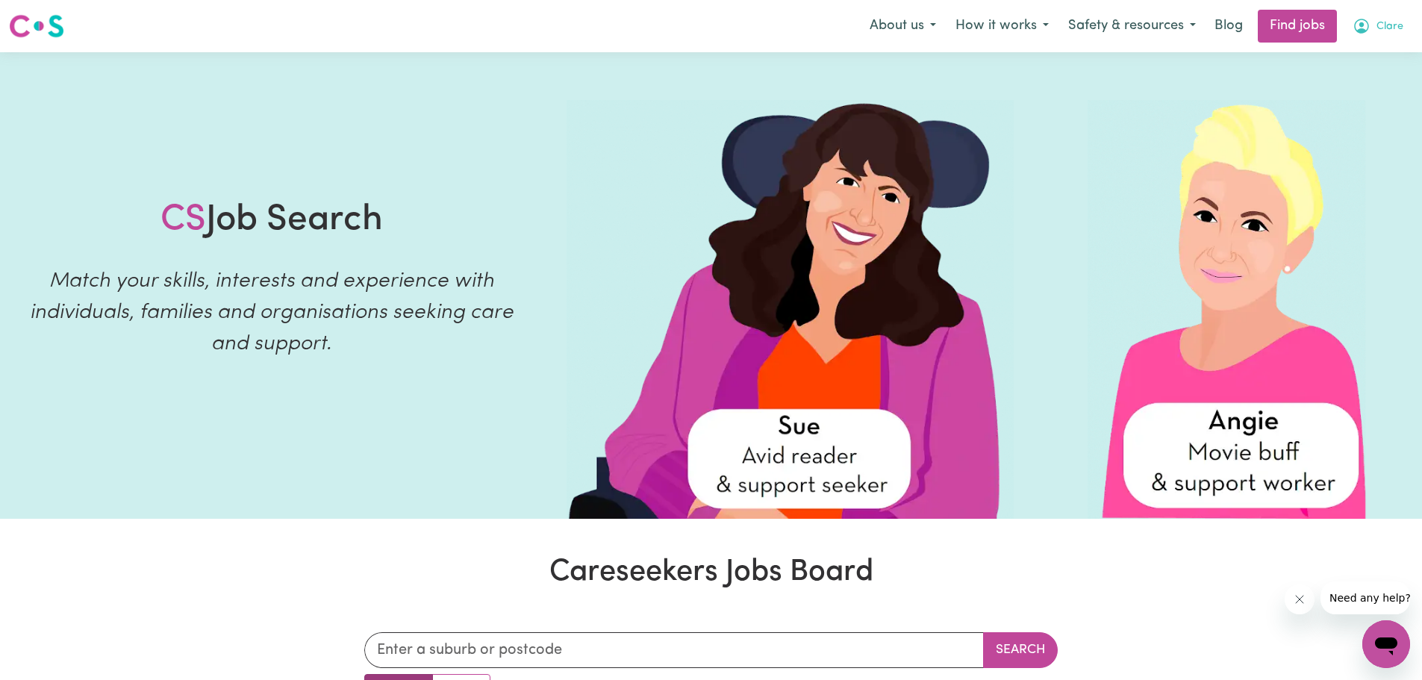
click at [1372, 29] on button "Clare" at bounding box center [1378, 25] width 70 height 31
click at [1372, 77] on link "My Dashboard" at bounding box center [1353, 86] width 118 height 28
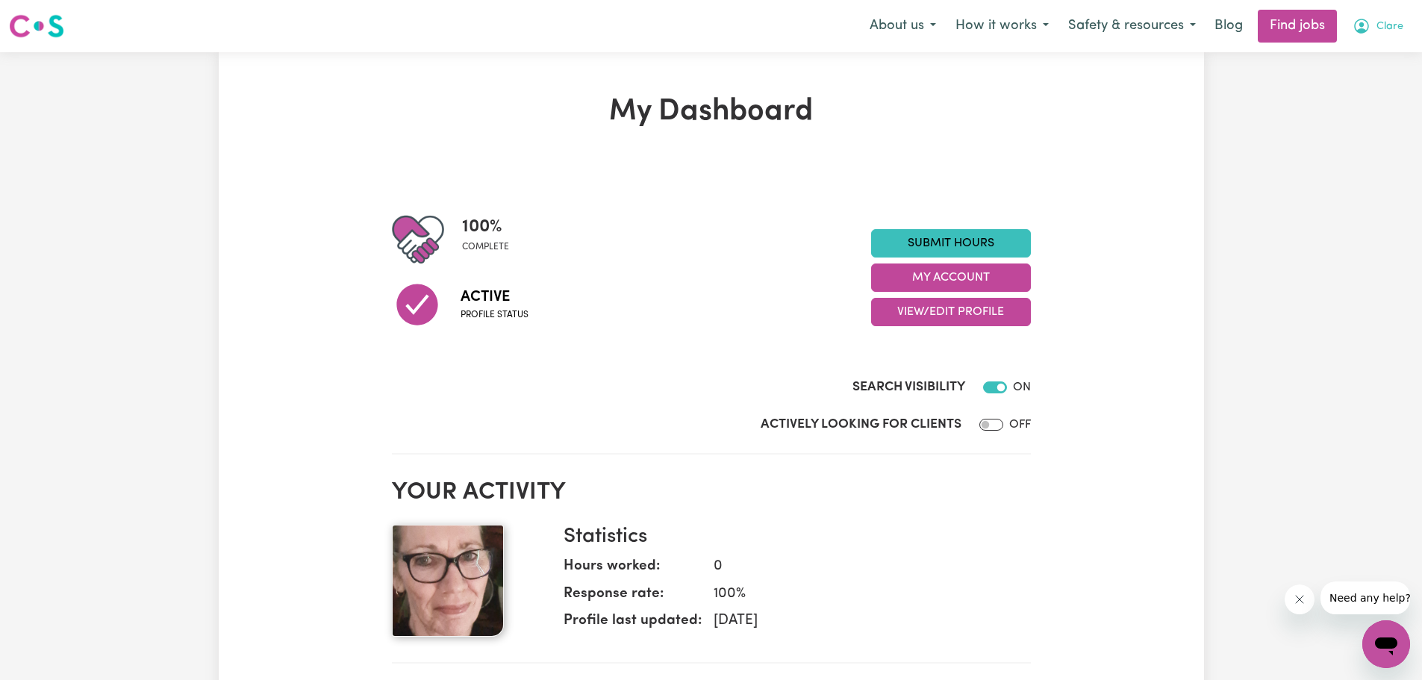
click at [1388, 30] on span "Clare" at bounding box center [1389, 27] width 27 height 16
click at [1368, 58] on link "My Account" at bounding box center [1353, 58] width 118 height 28
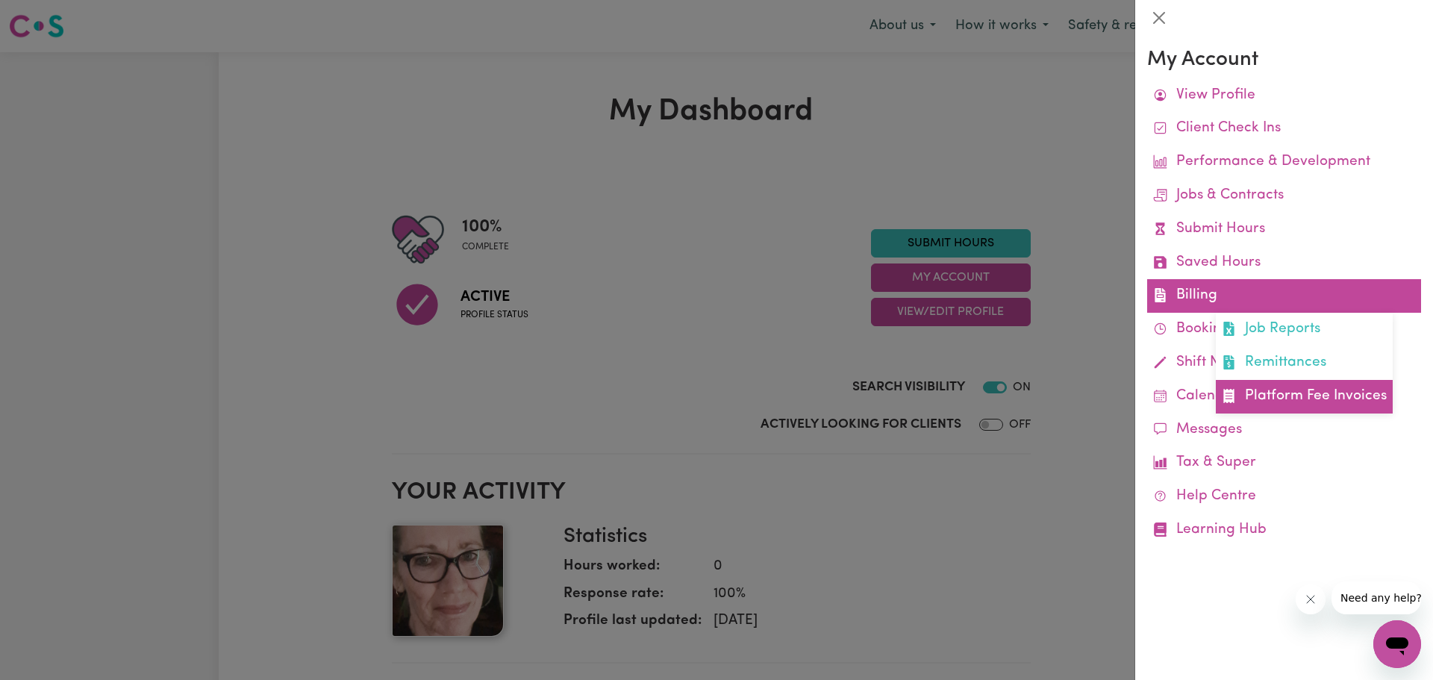
click at [1295, 397] on link "Platform Fee Invoices" at bounding box center [1304, 397] width 177 height 34
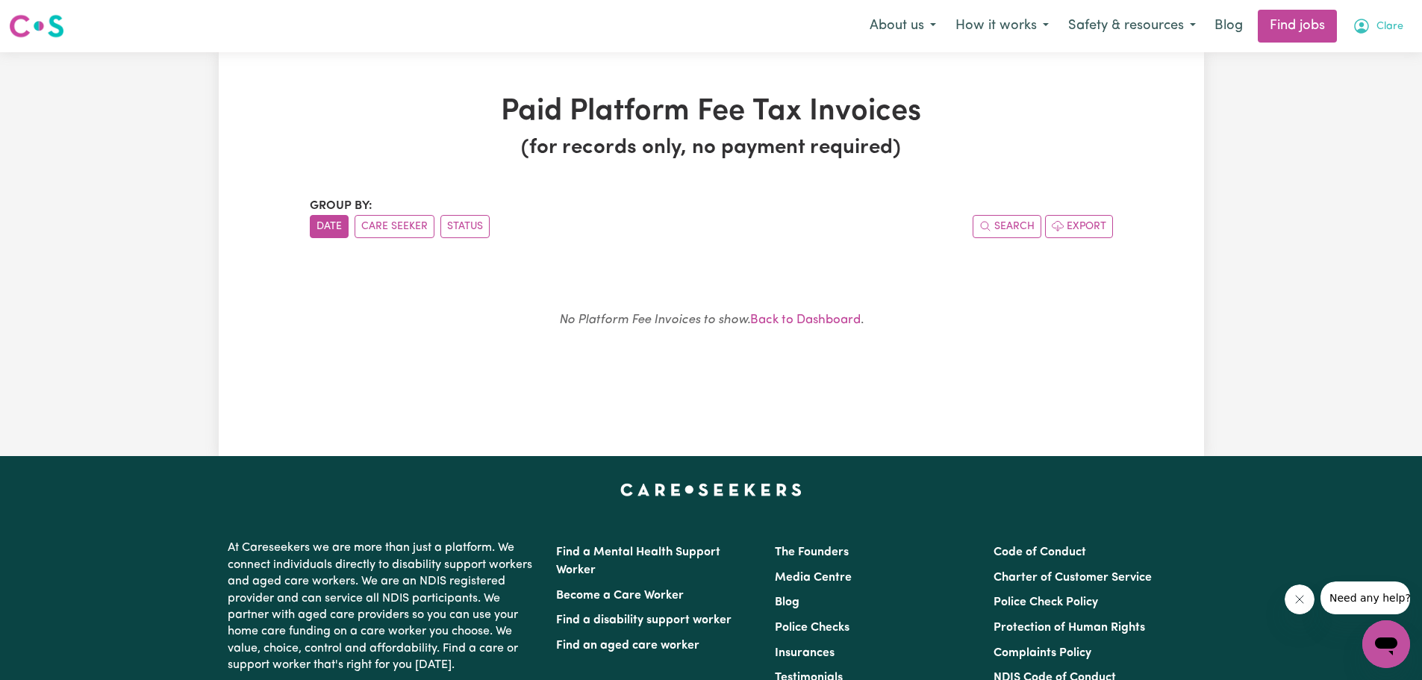
click at [1387, 28] on span "Clare" at bounding box center [1389, 27] width 27 height 16
click at [1321, 110] on link "Logout" at bounding box center [1353, 114] width 118 height 28
